Goal: Information Seeking & Learning: Learn about a topic

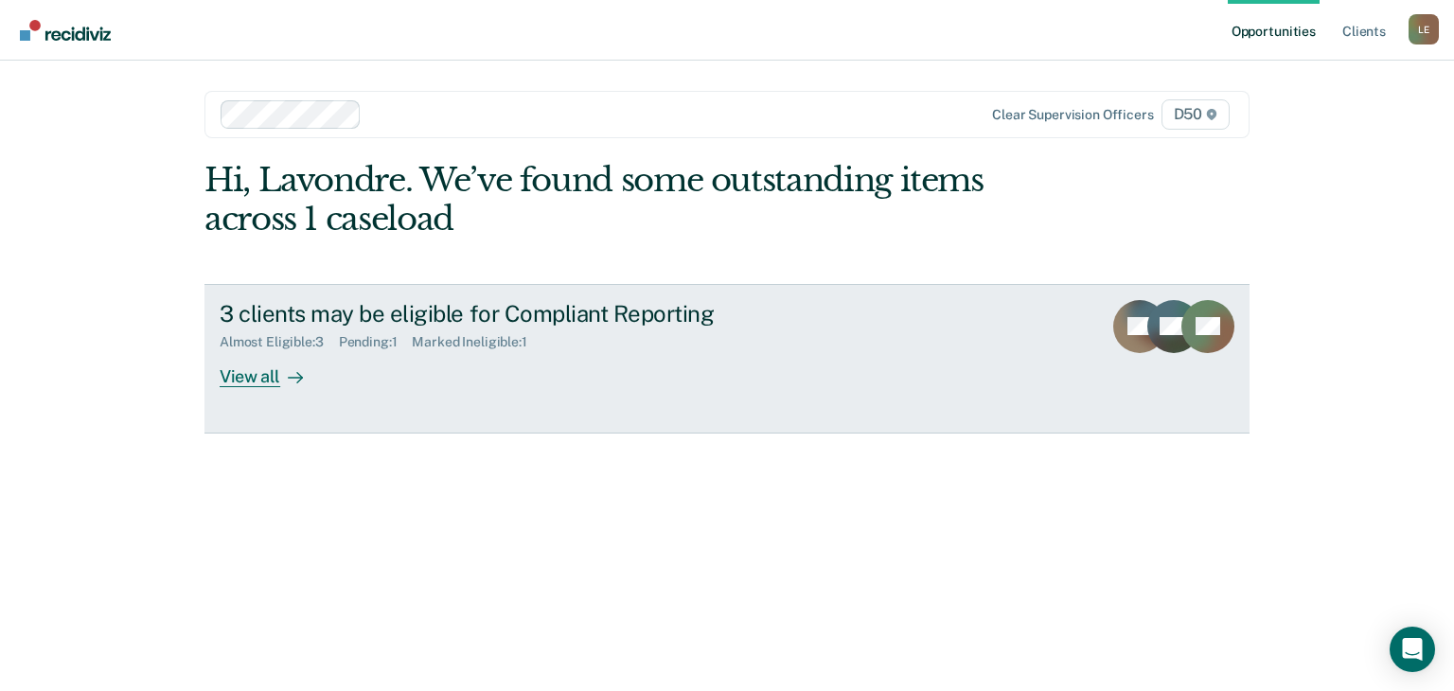
click at [263, 377] on div "View all" at bounding box center [273, 368] width 106 height 37
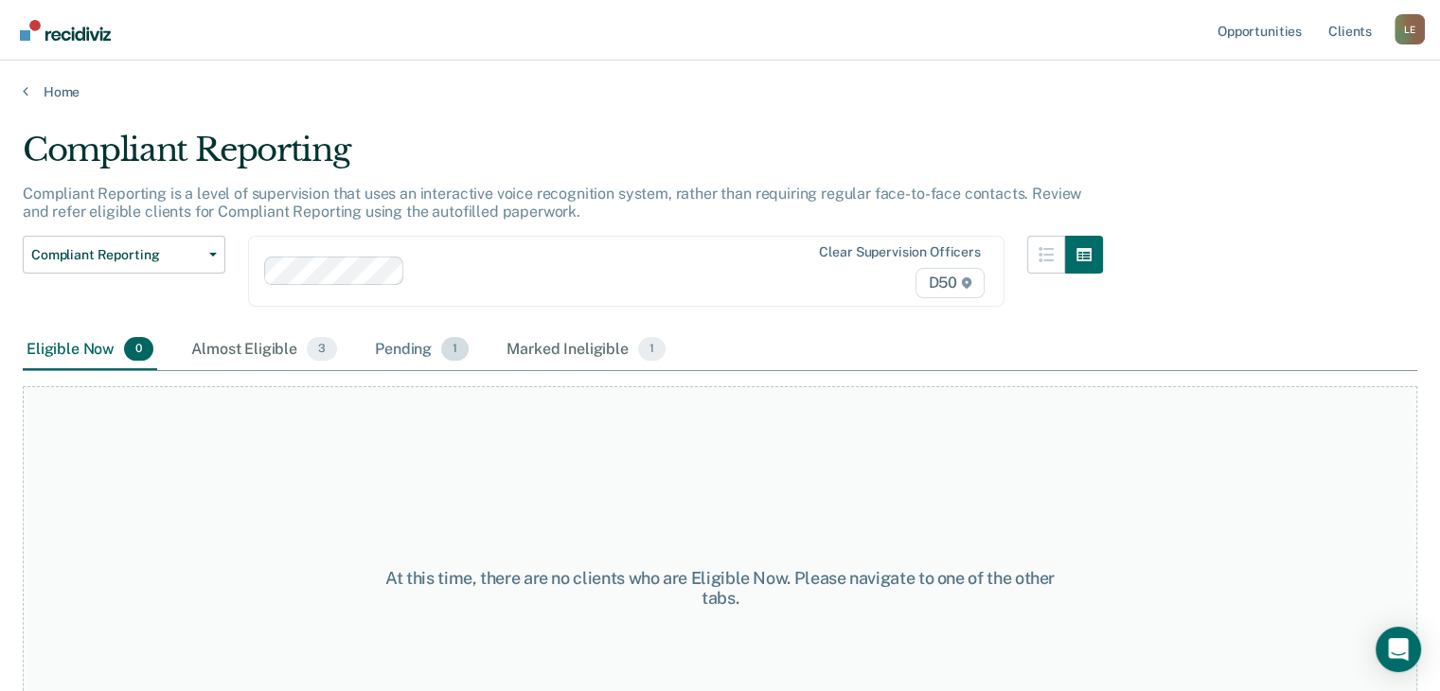
click at [428, 359] on div "Pending 1" at bounding box center [421, 350] width 101 height 42
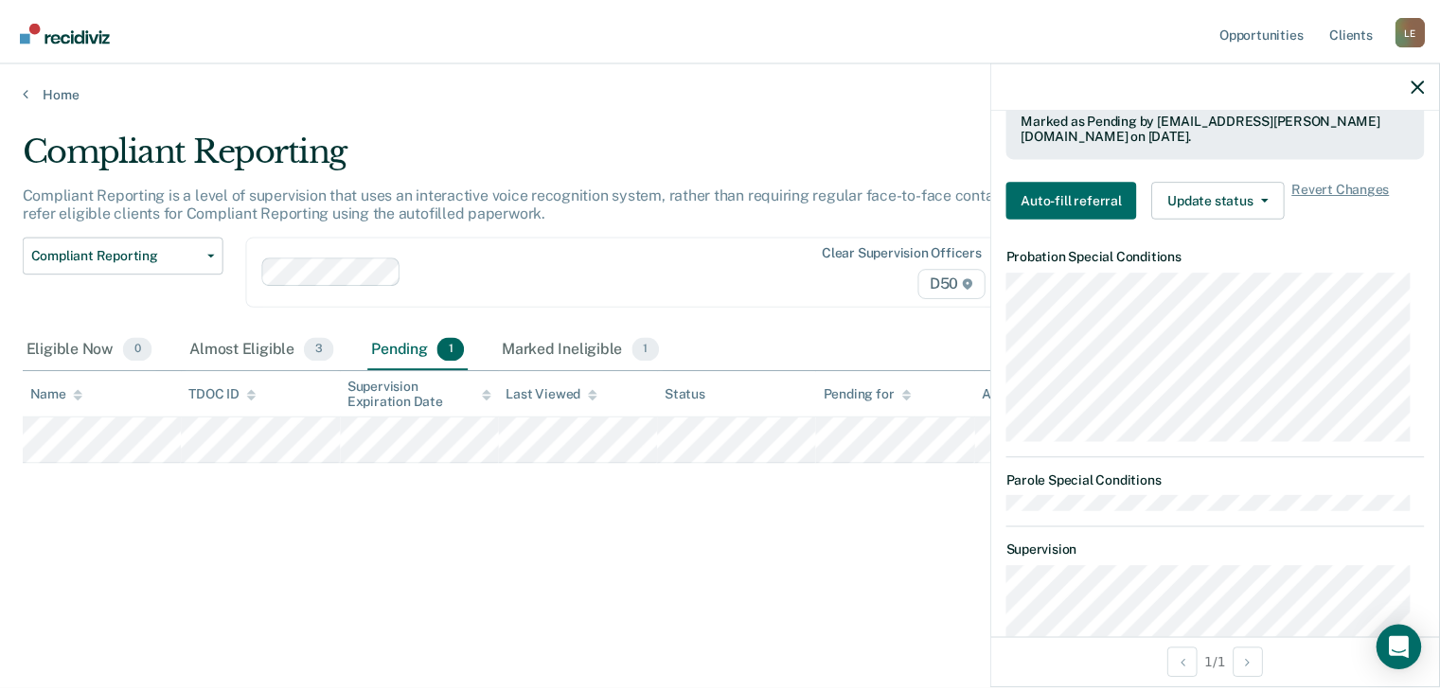
scroll to position [473, 0]
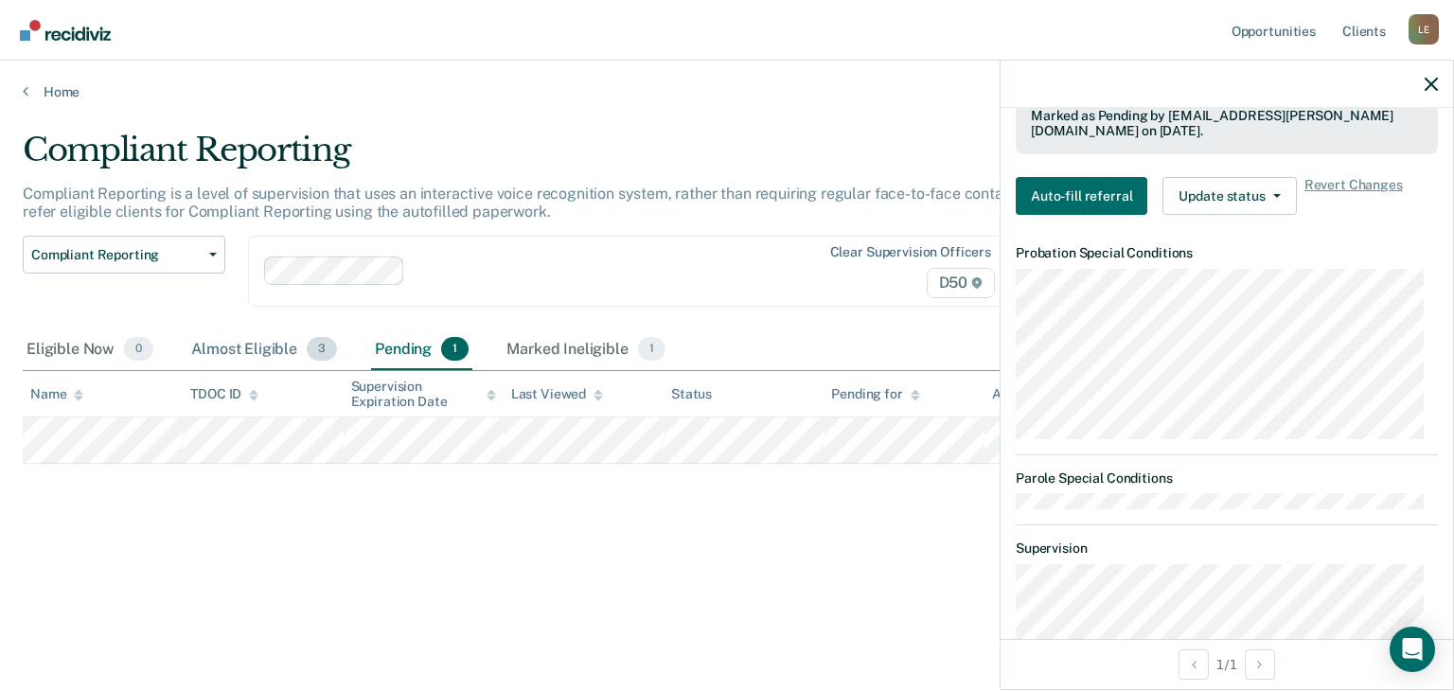
click at [272, 352] on div "Almost Eligible 3" at bounding box center [263, 350] width 153 height 42
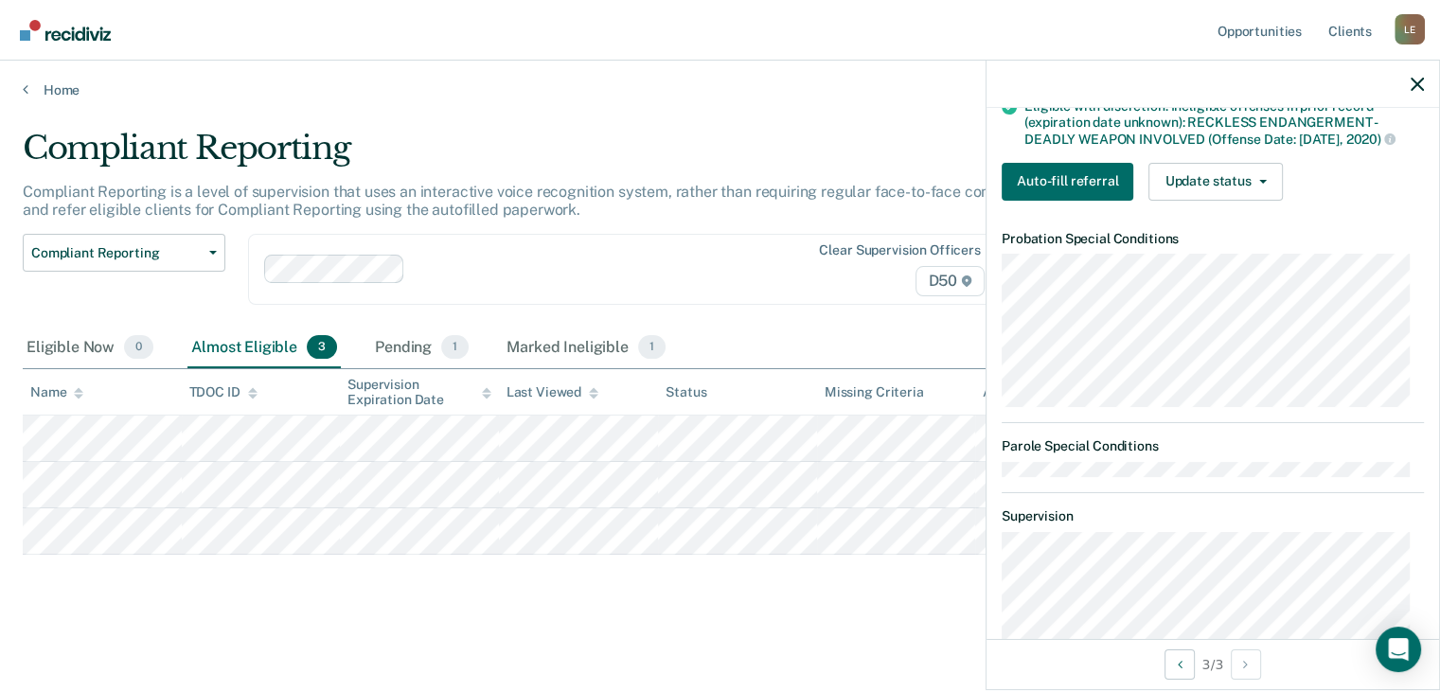
scroll to position [29, 0]
click at [1419, 80] on icon "button" at bounding box center [1417, 84] width 13 height 13
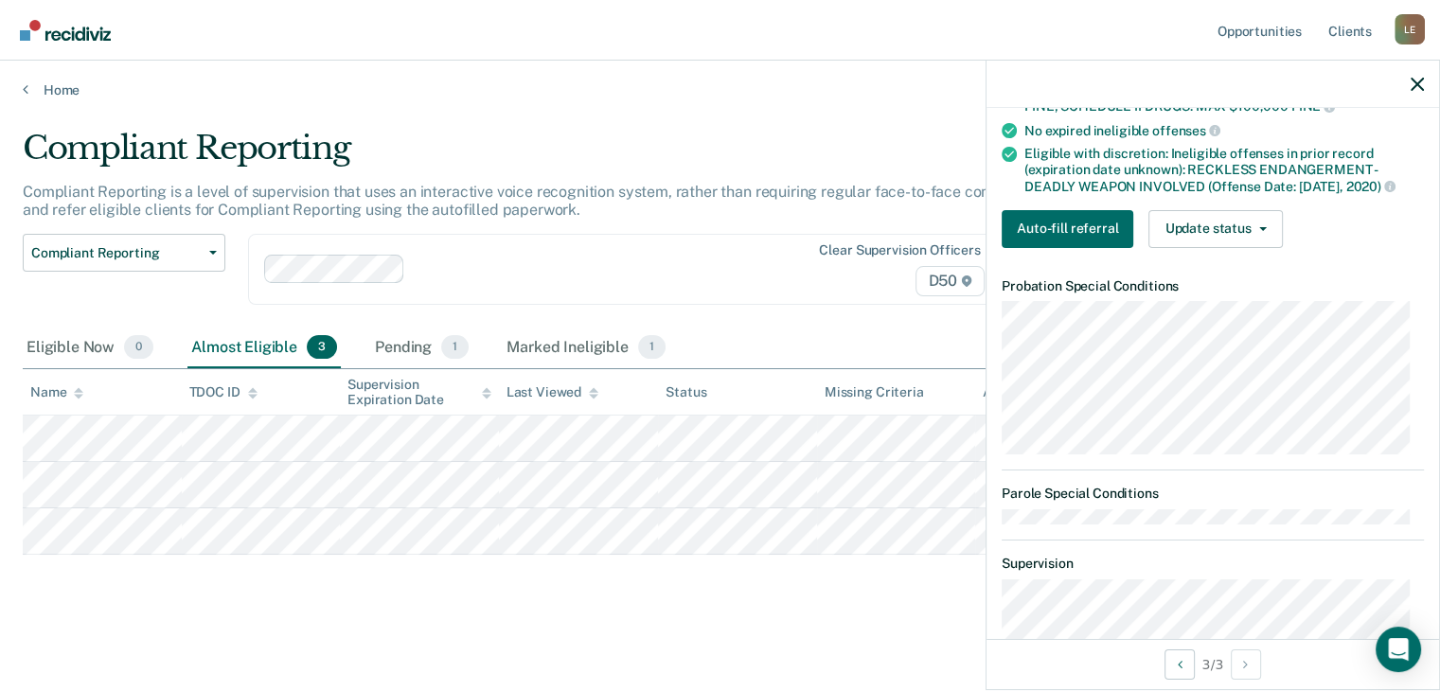
scroll to position [305, 0]
